Goal: Find specific page/section: Find specific page/section

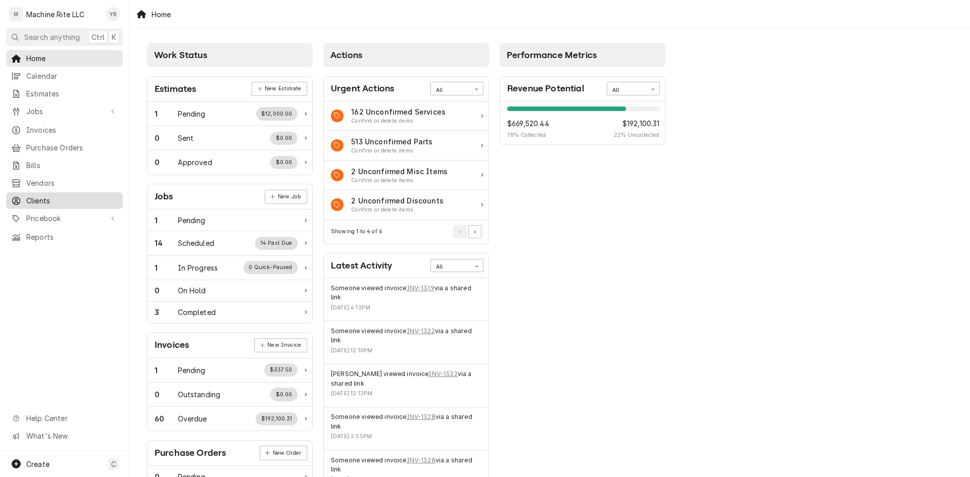
click at [56, 196] on span "Clients" at bounding box center [71, 201] width 91 height 11
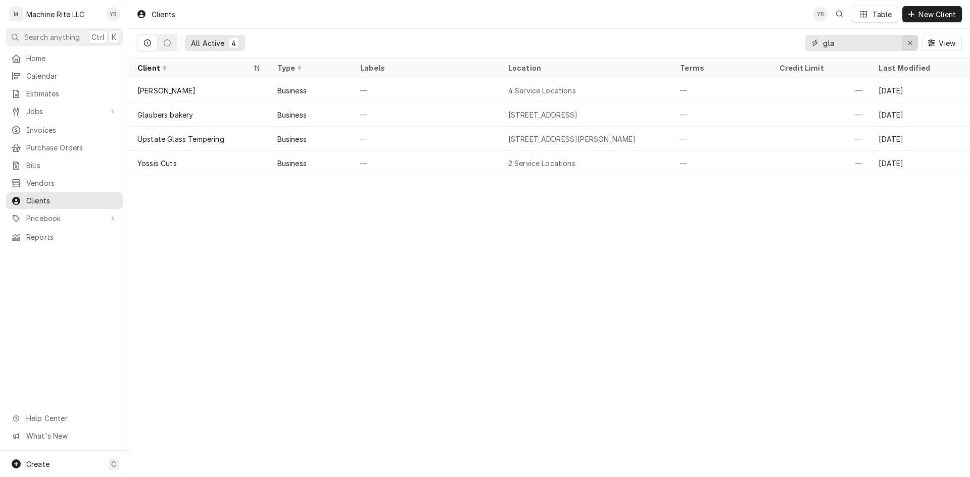
click at [907, 41] on icon "Erase input" at bounding box center [910, 42] width 6 height 7
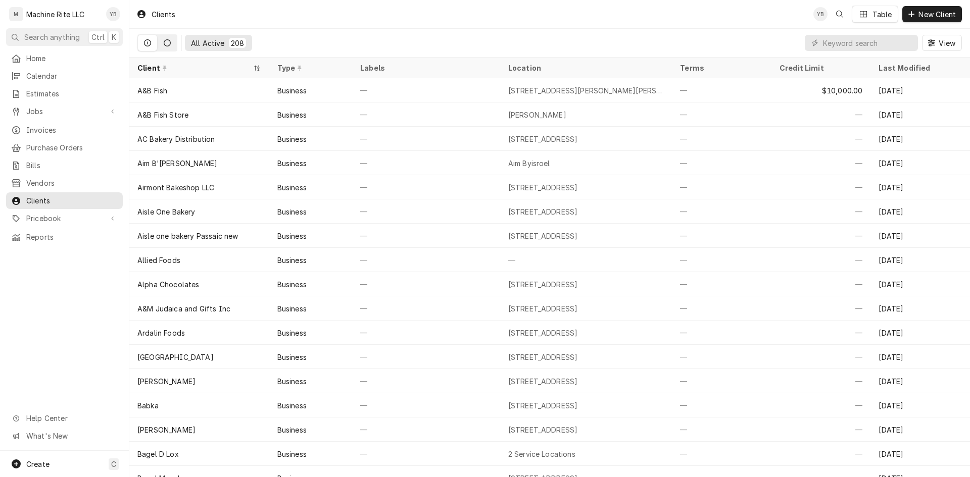
click at [164, 43] on button "Dynamic Content Wrapper" at bounding box center [167, 43] width 19 height 16
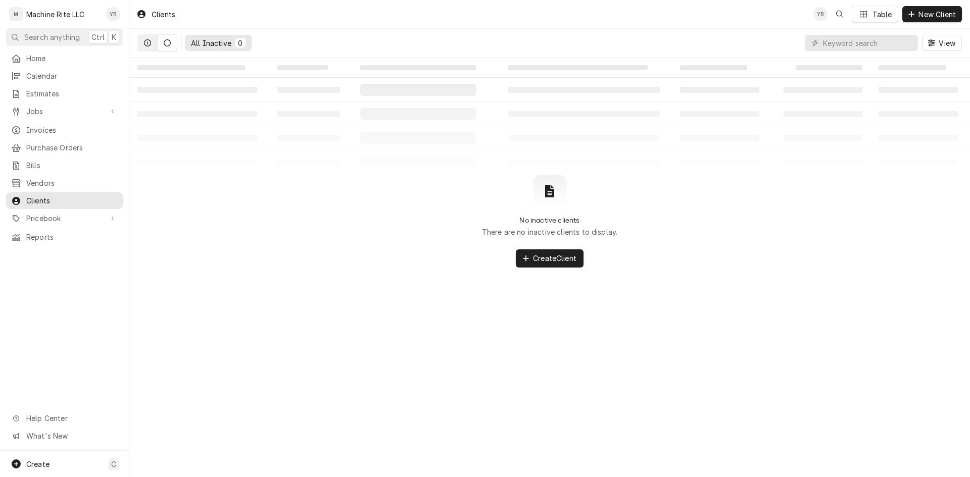
click at [148, 43] on icon "Dynamic Content Wrapper" at bounding box center [147, 42] width 7 height 7
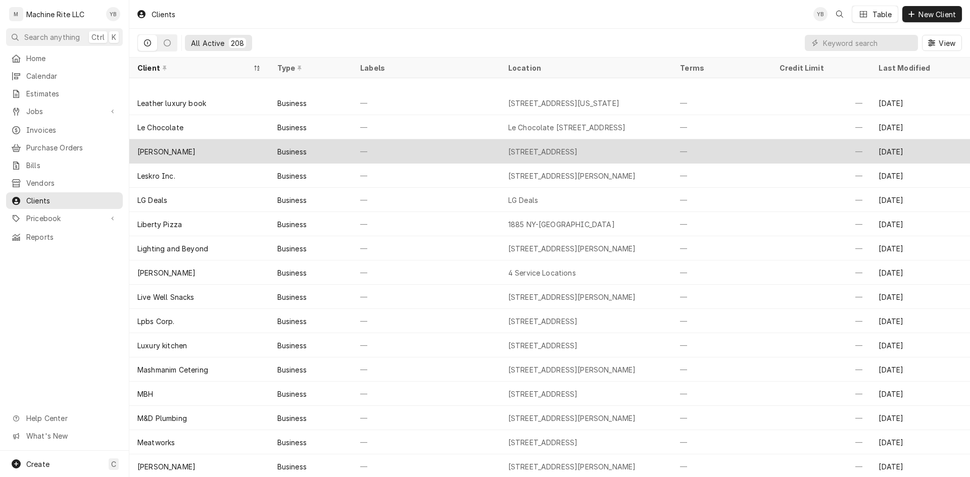
scroll to position [2413, 0]
